Goal: Information Seeking & Learning: Learn about a topic

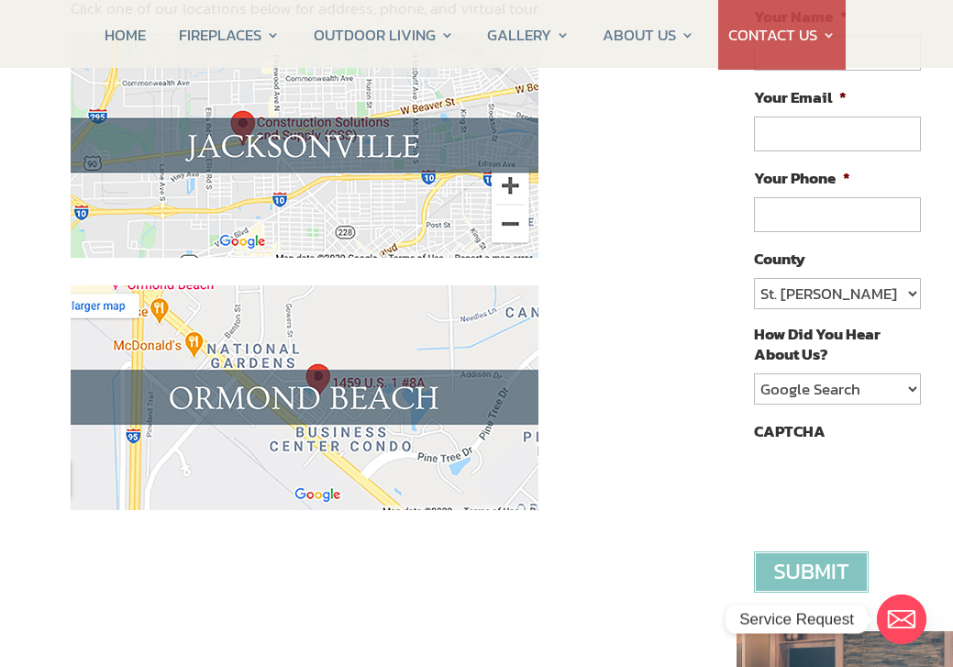
scroll to position [334, 0]
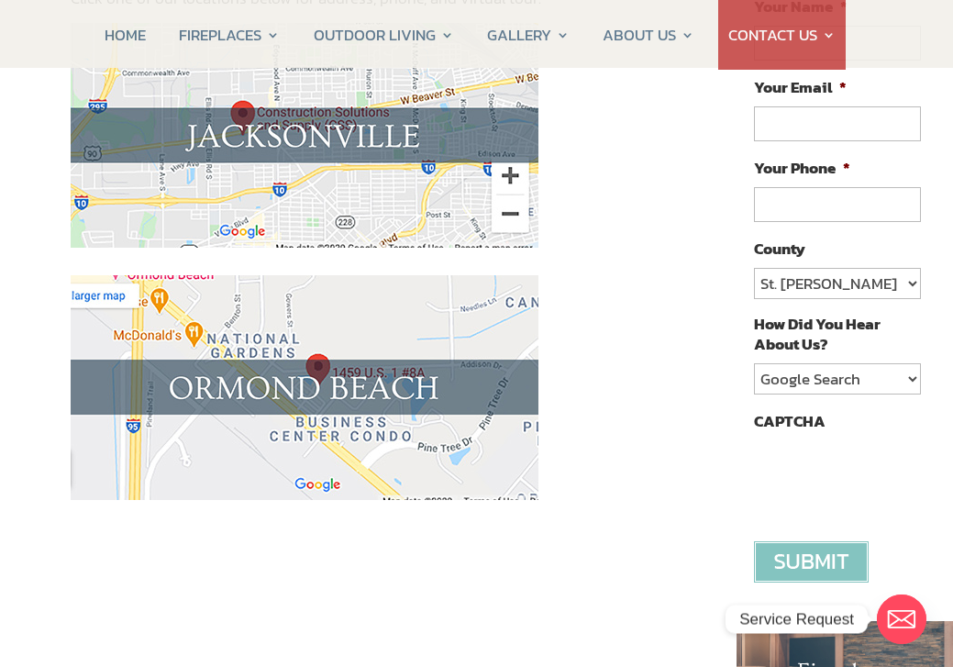
click at [322, 137] on img at bounding box center [305, 135] width 468 height 225
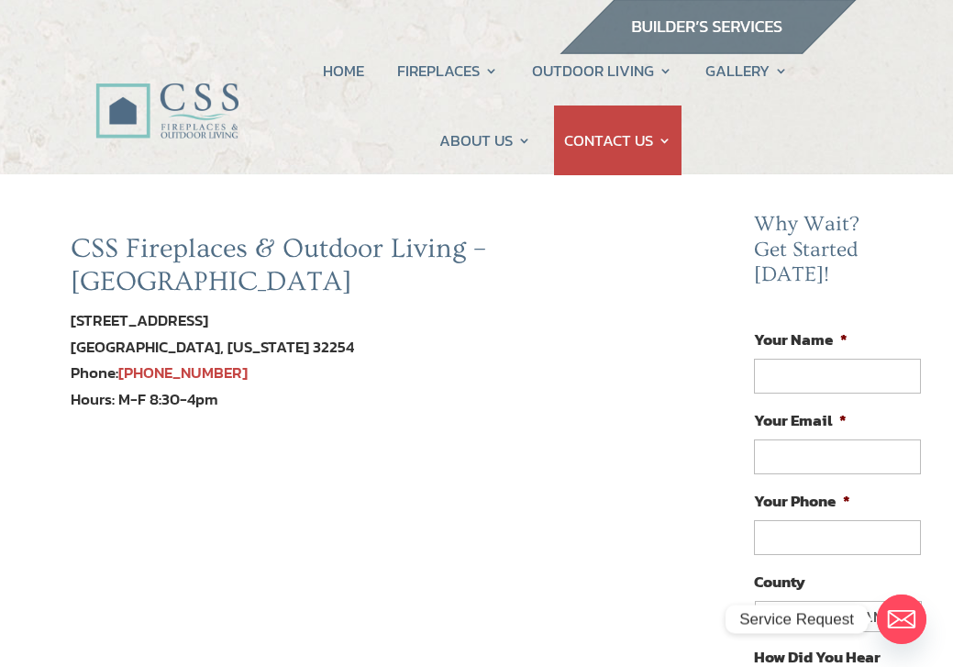
scroll to position [5, 0]
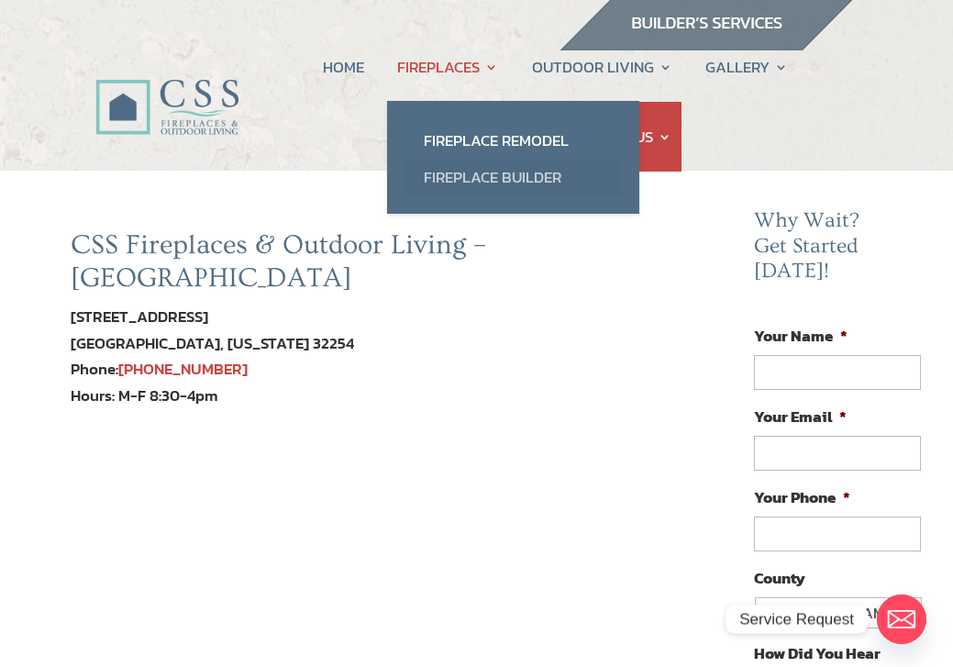
click at [471, 172] on link "Fireplace Builder" at bounding box center [513, 177] width 216 height 37
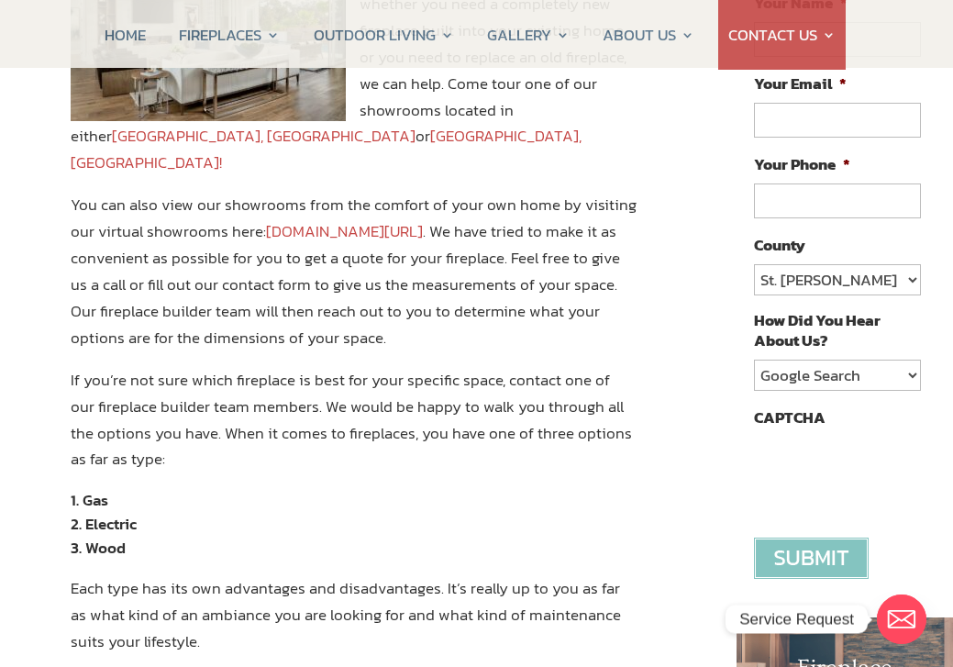
scroll to position [334, 0]
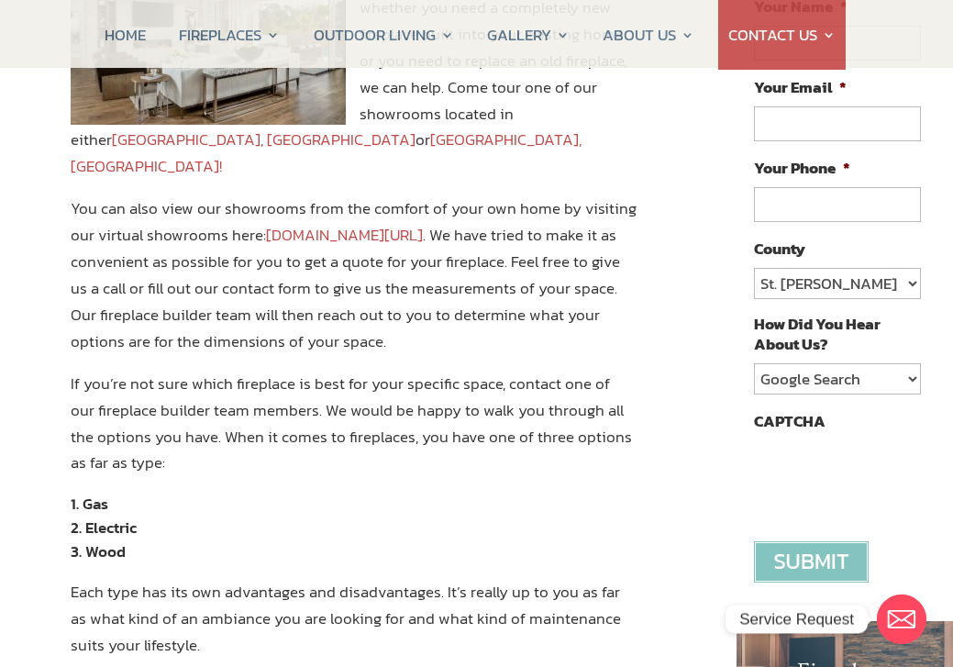
click at [342, 223] on link "www.constructionsolutionsflorida.com/virtual-showroom-tour/" at bounding box center [344, 235] width 157 height 24
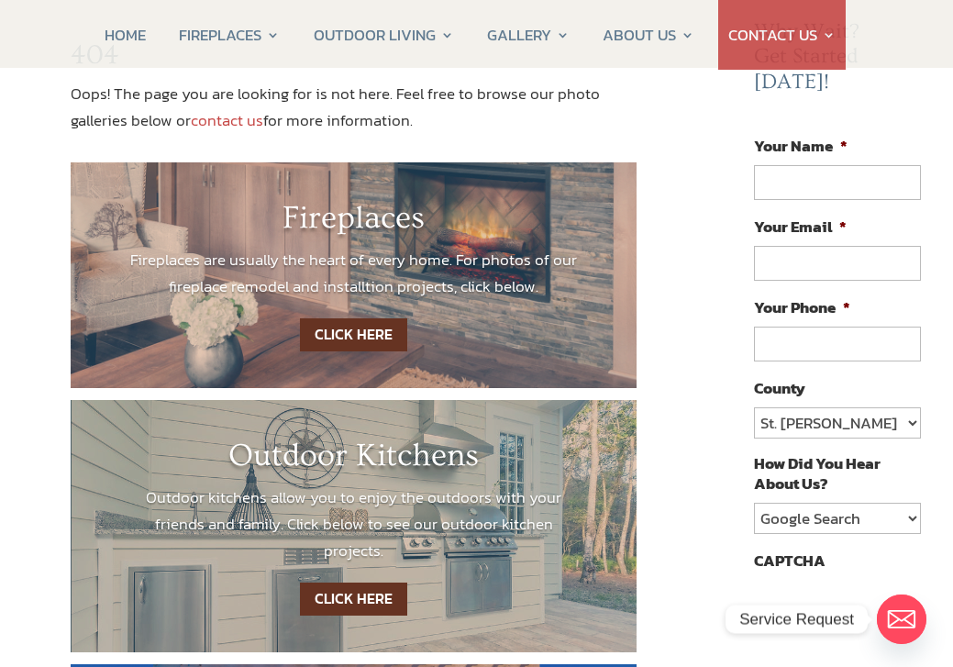
scroll to position [183, 0]
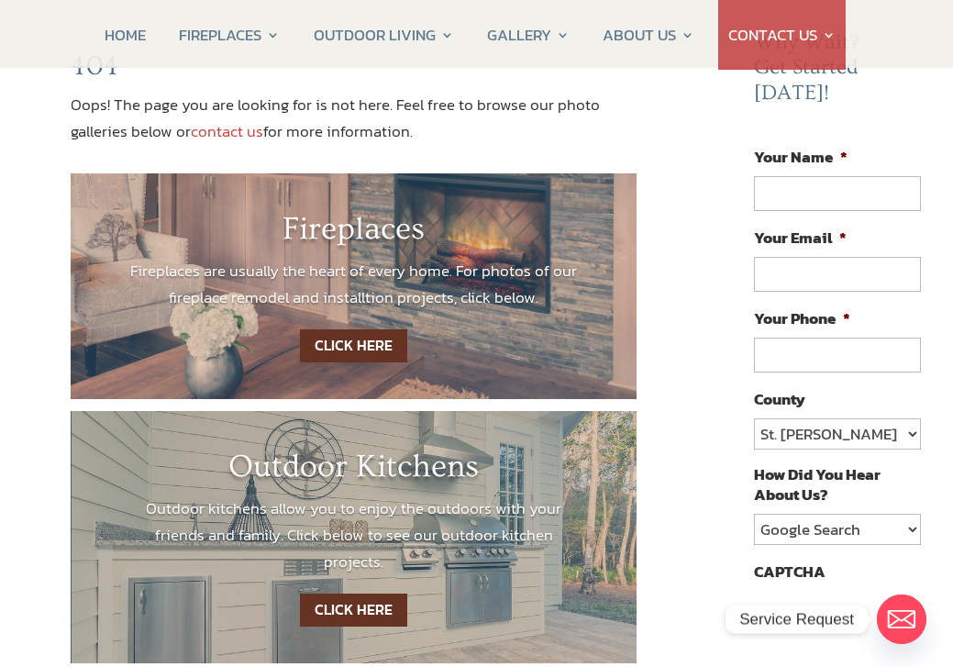
click at [382, 330] on link "CLICK HERE" at bounding box center [353, 346] width 107 height 34
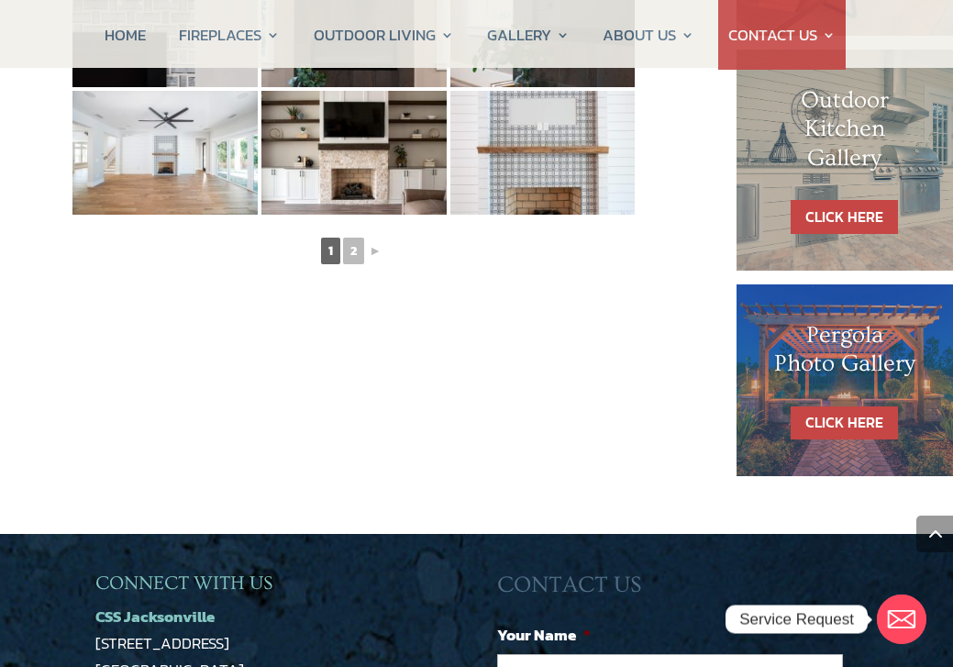
scroll to position [1113, 0]
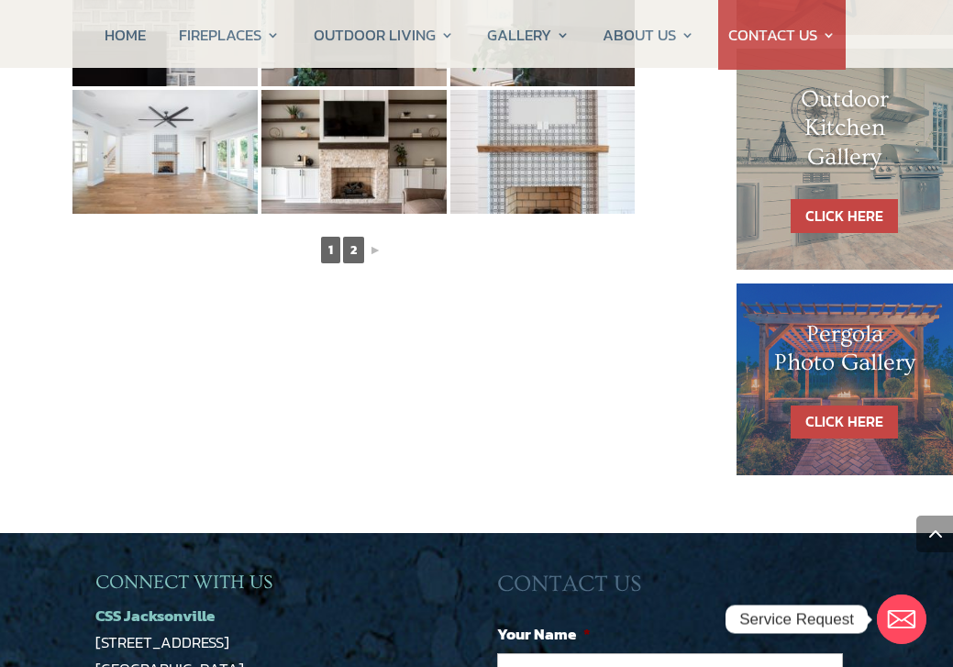
click at [359, 249] on link "2" at bounding box center [353, 250] width 21 height 27
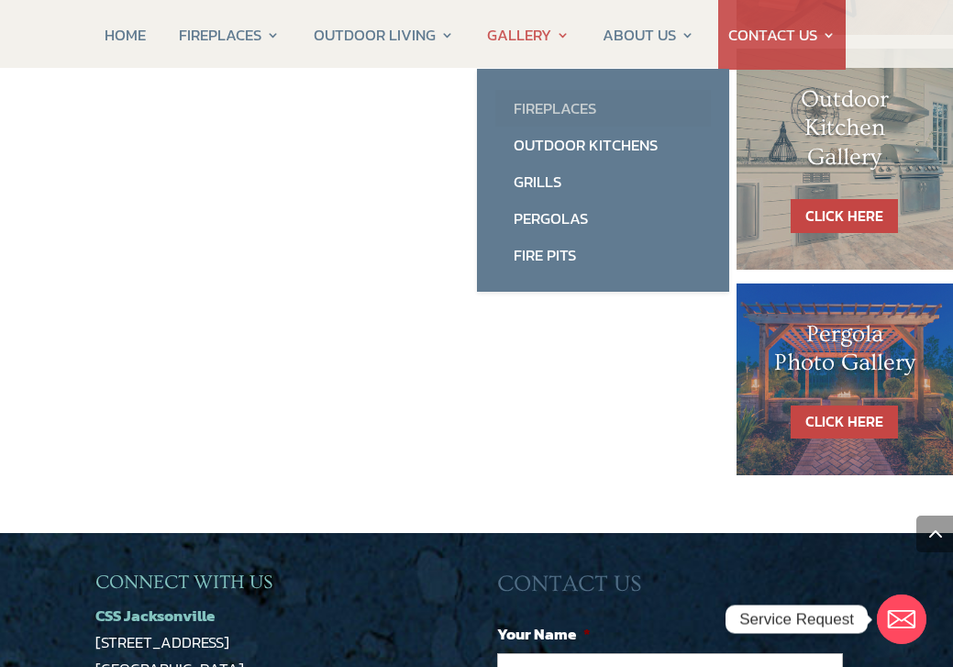
click at [539, 108] on link "Fireplaces" at bounding box center [603, 108] width 216 height 37
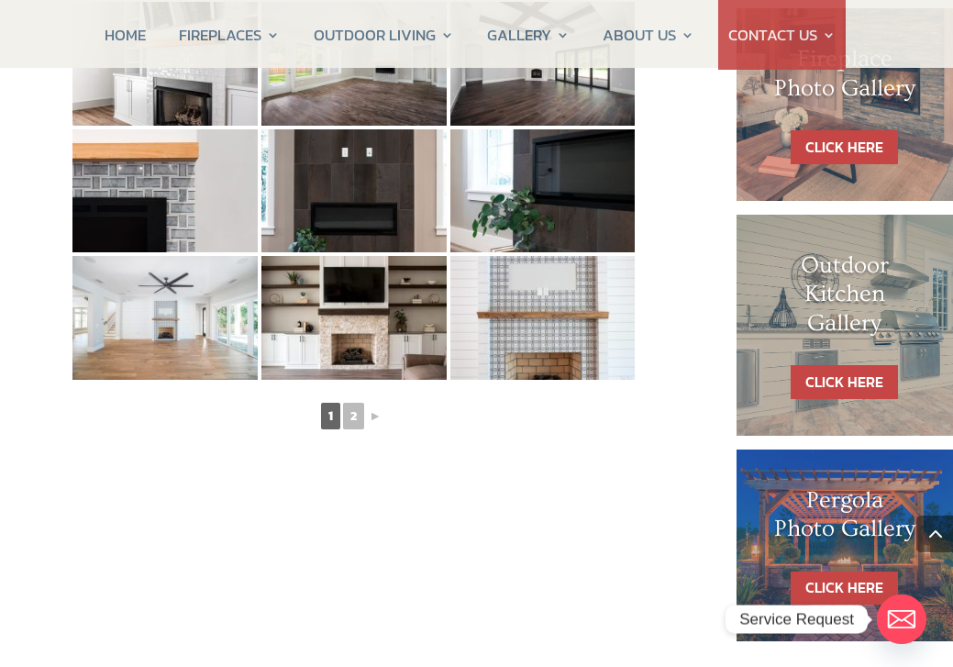
scroll to position [949, 0]
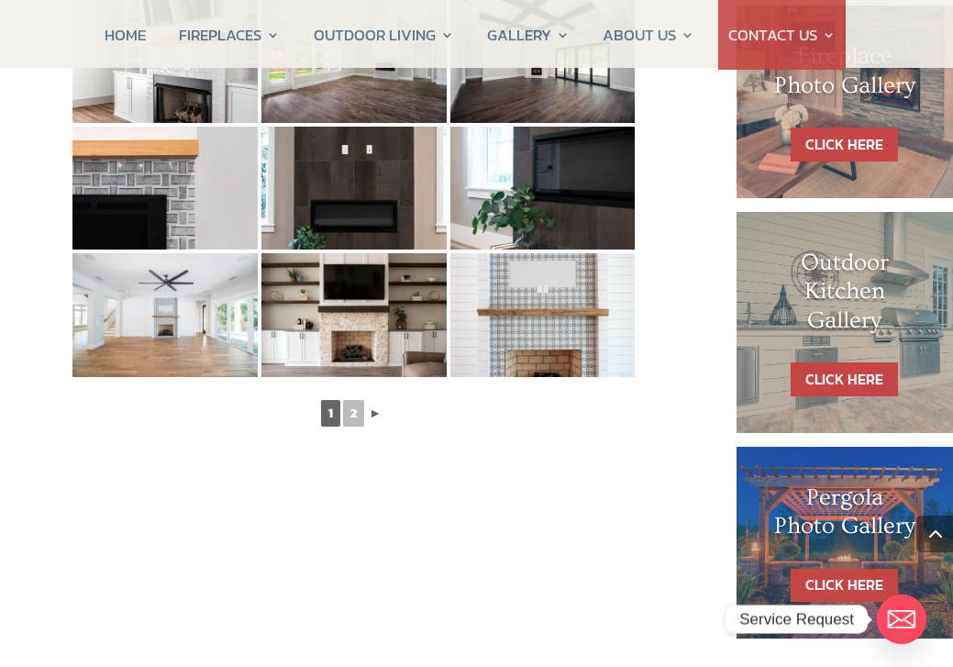
click at [377, 415] on link "►" at bounding box center [375, 413] width 17 height 23
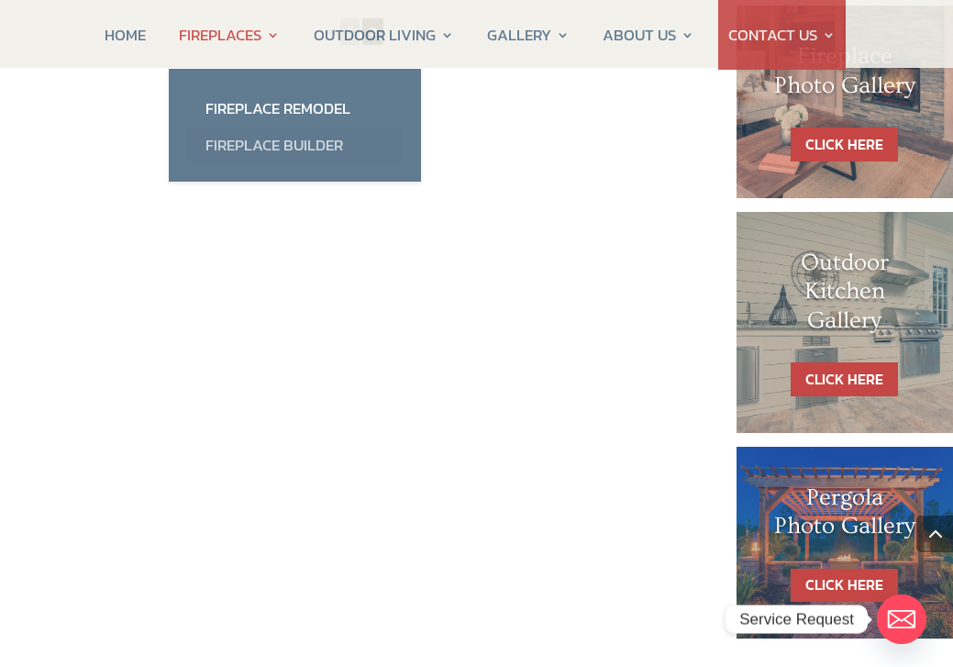
click at [270, 142] on link "Fireplace Builder" at bounding box center [295, 145] width 216 height 37
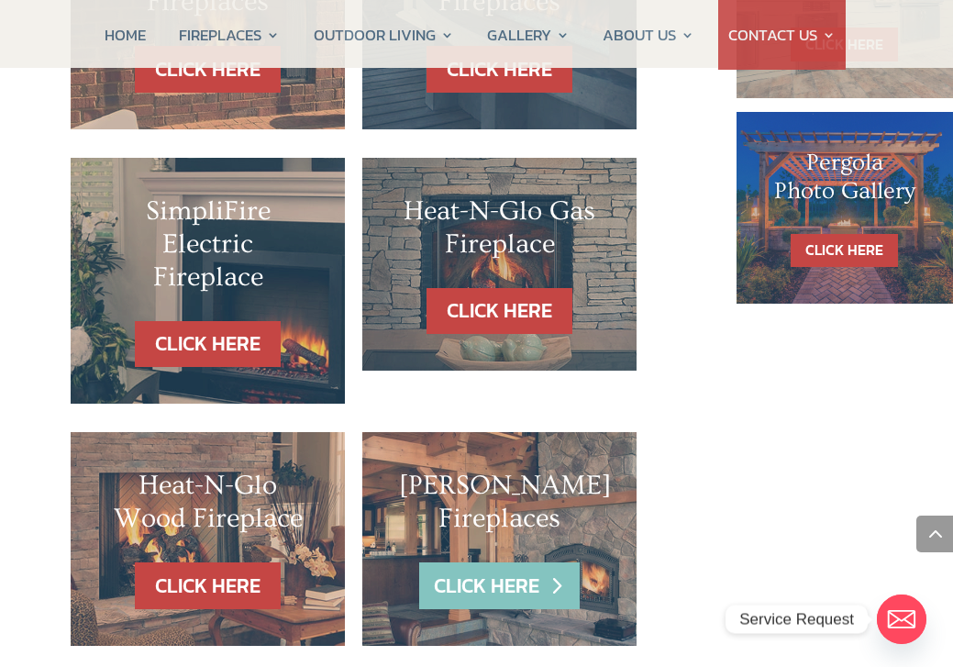
scroll to position [1286, 0]
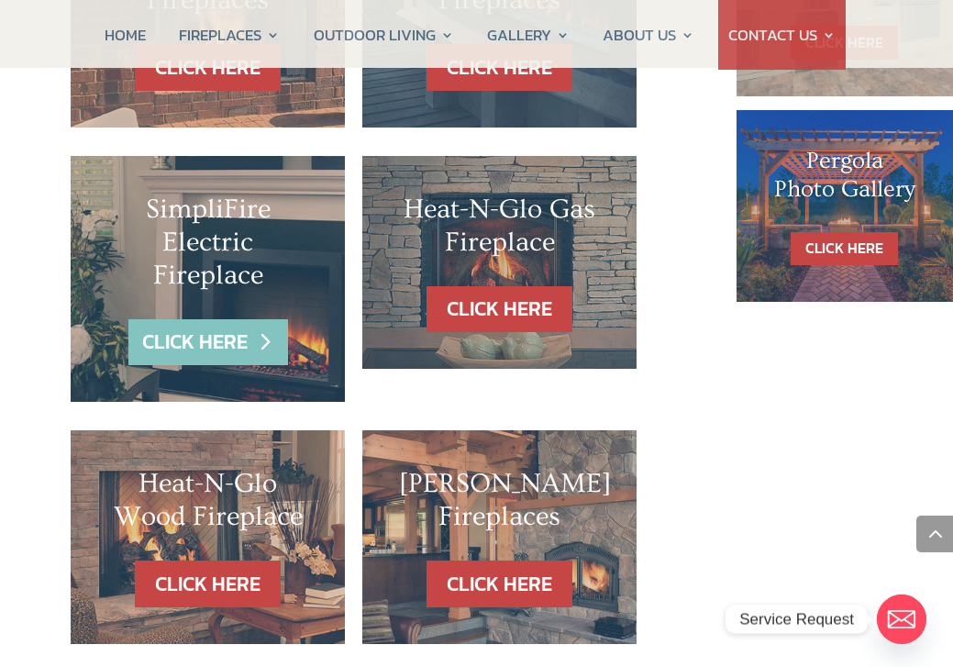
click at [199, 319] on link "CLICK HERE" at bounding box center [208, 342] width 160 height 47
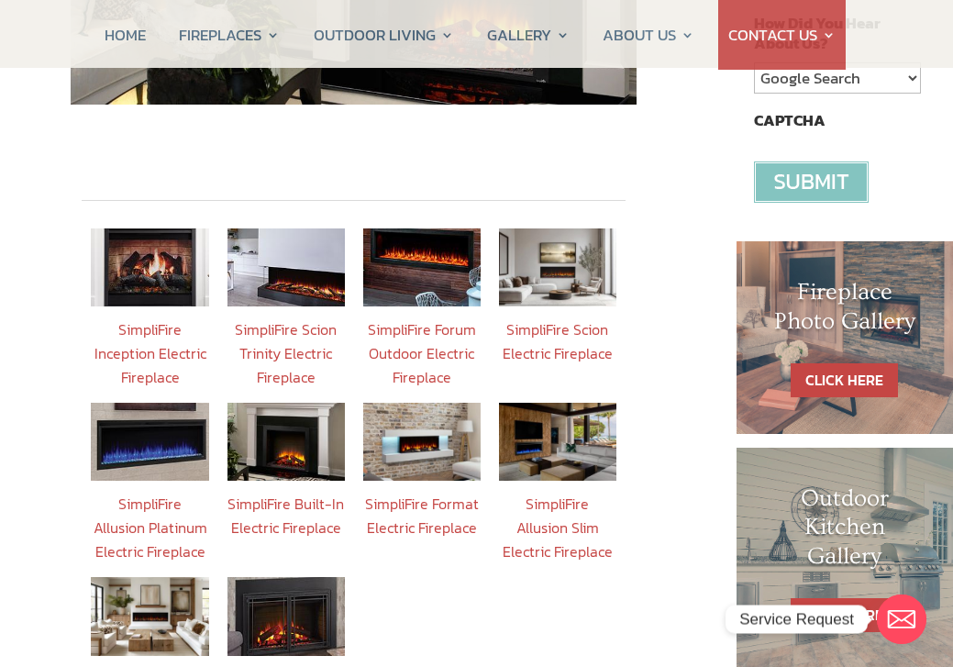
scroll to position [685, 0]
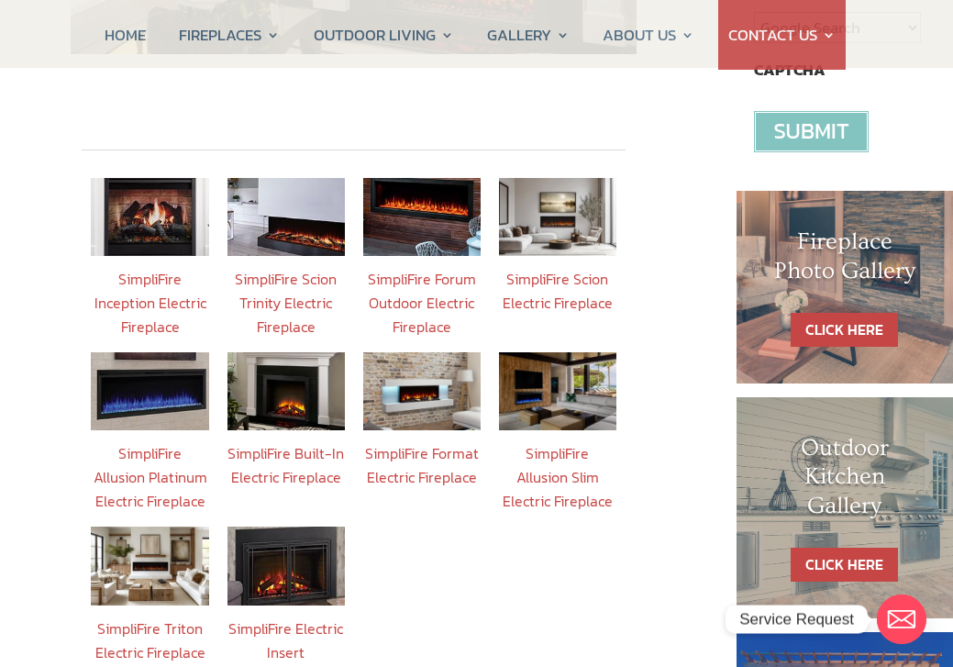
click at [435, 442] on link "SimpliFire Format Electric Fireplace" at bounding box center [422, 465] width 114 height 46
